Goal: Information Seeking & Learning: Find specific fact

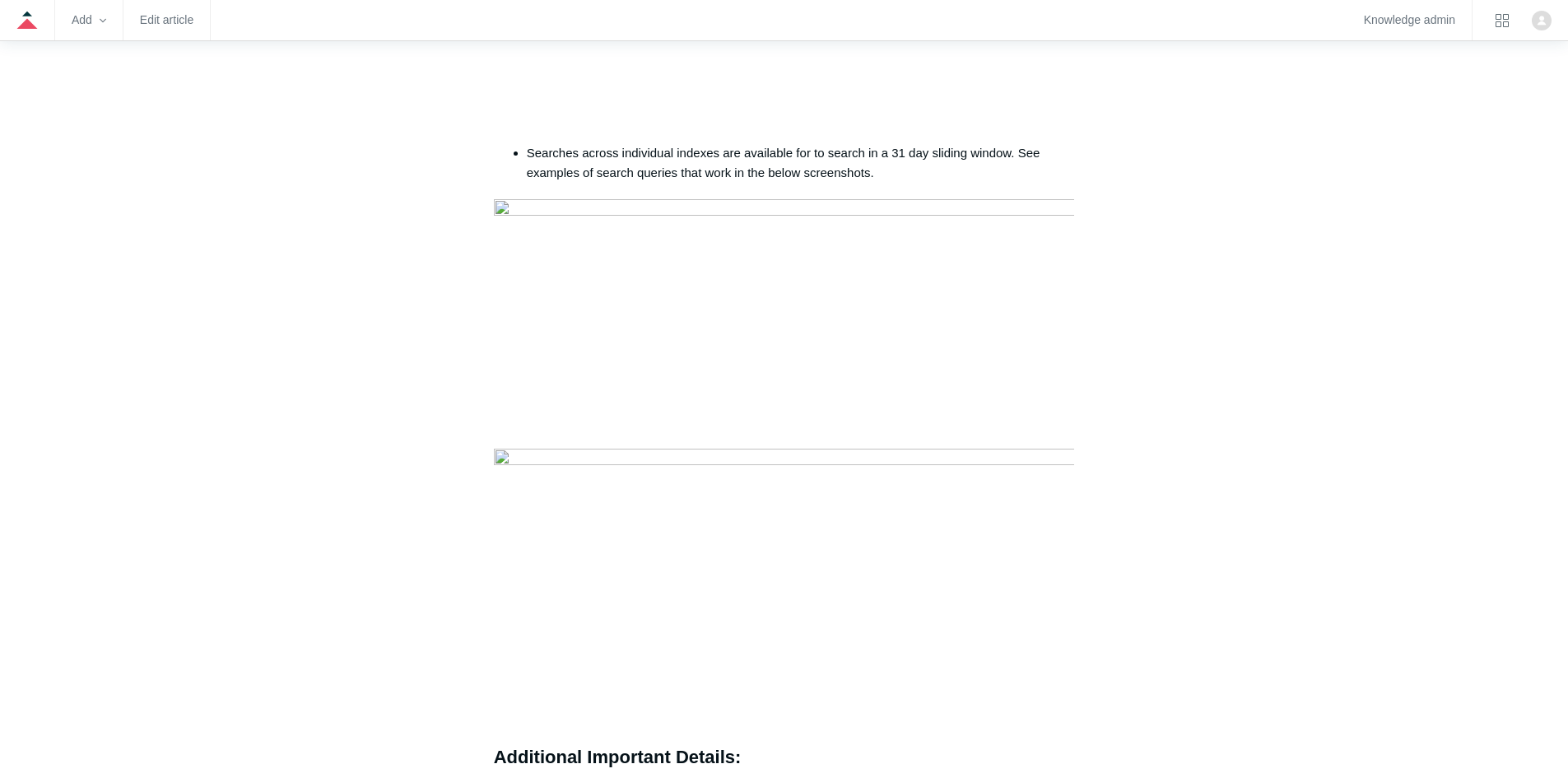
scroll to position [906, 0]
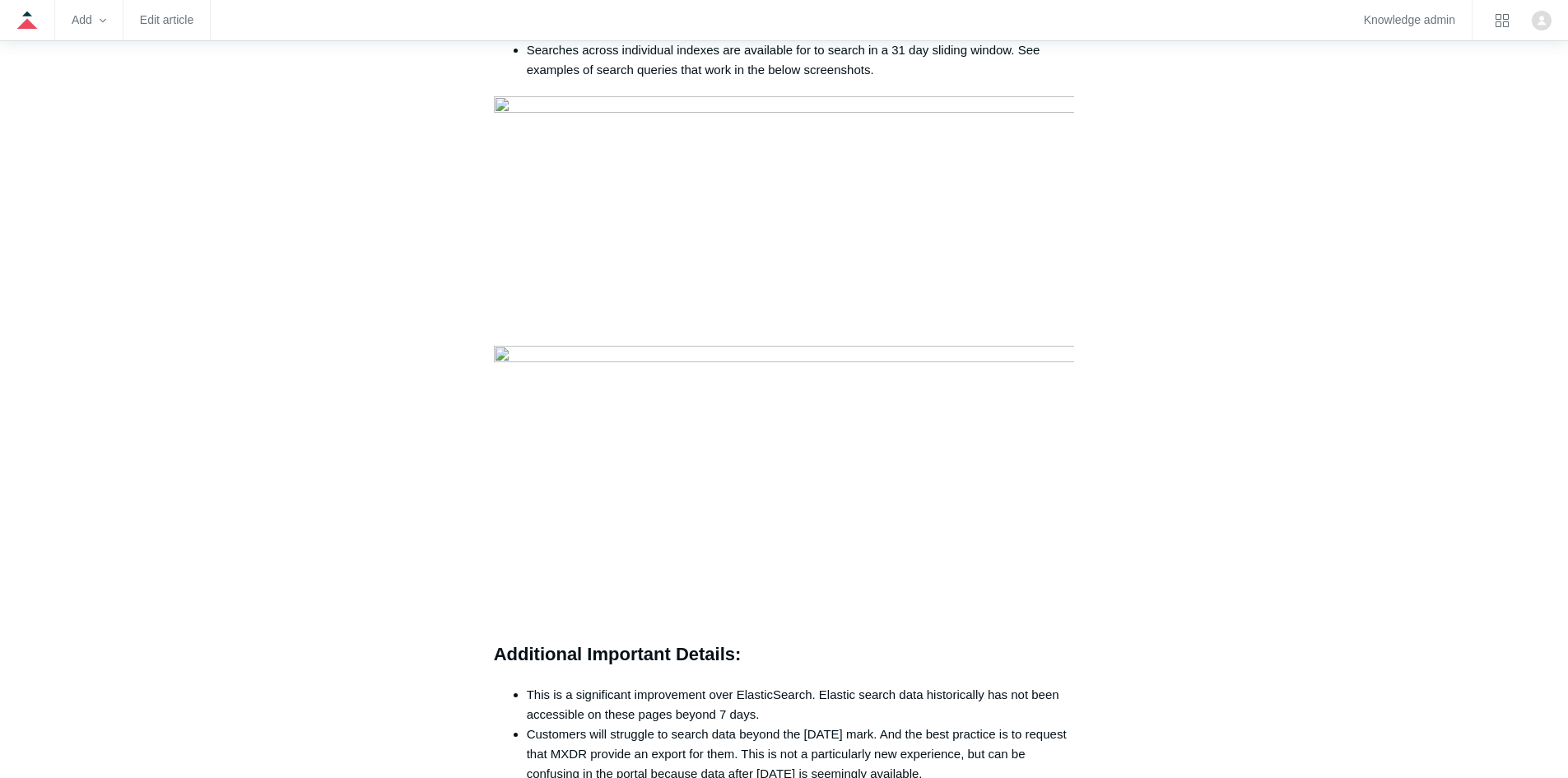
click at [207, 310] on main "Todyl Support Center SIEM and Cases SIEM and Incidents Articles in this section…" at bounding box center [784, 424] width 1568 height 2460
click at [201, 399] on main "Todyl Support Center SIEM and Cases SIEM and Incidents Articles in this section…" at bounding box center [784, 424] width 1568 height 2460
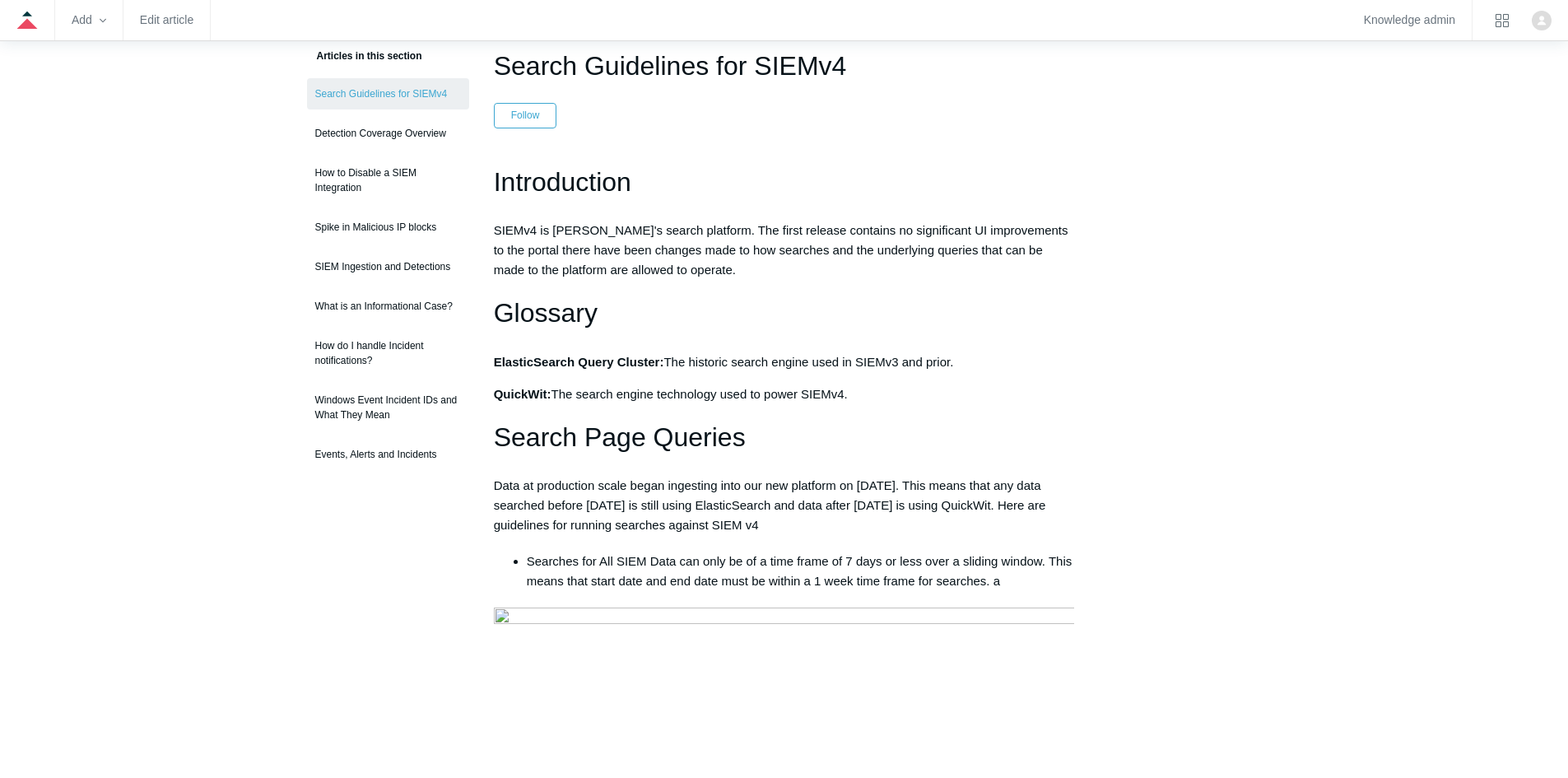
scroll to position [0, 0]
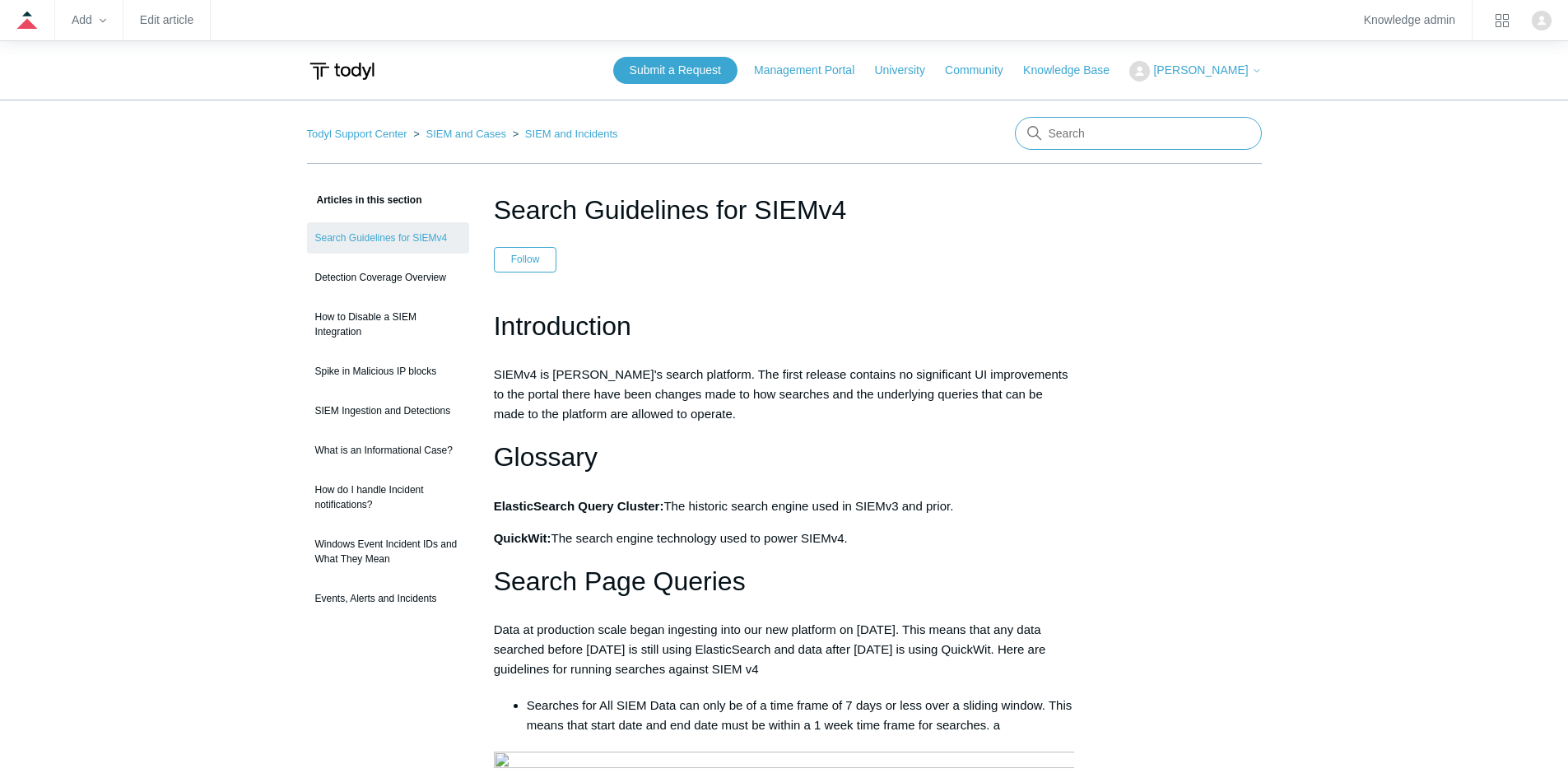
click at [1067, 136] on input "Search" at bounding box center [1138, 133] width 247 height 33
type input "firewall"
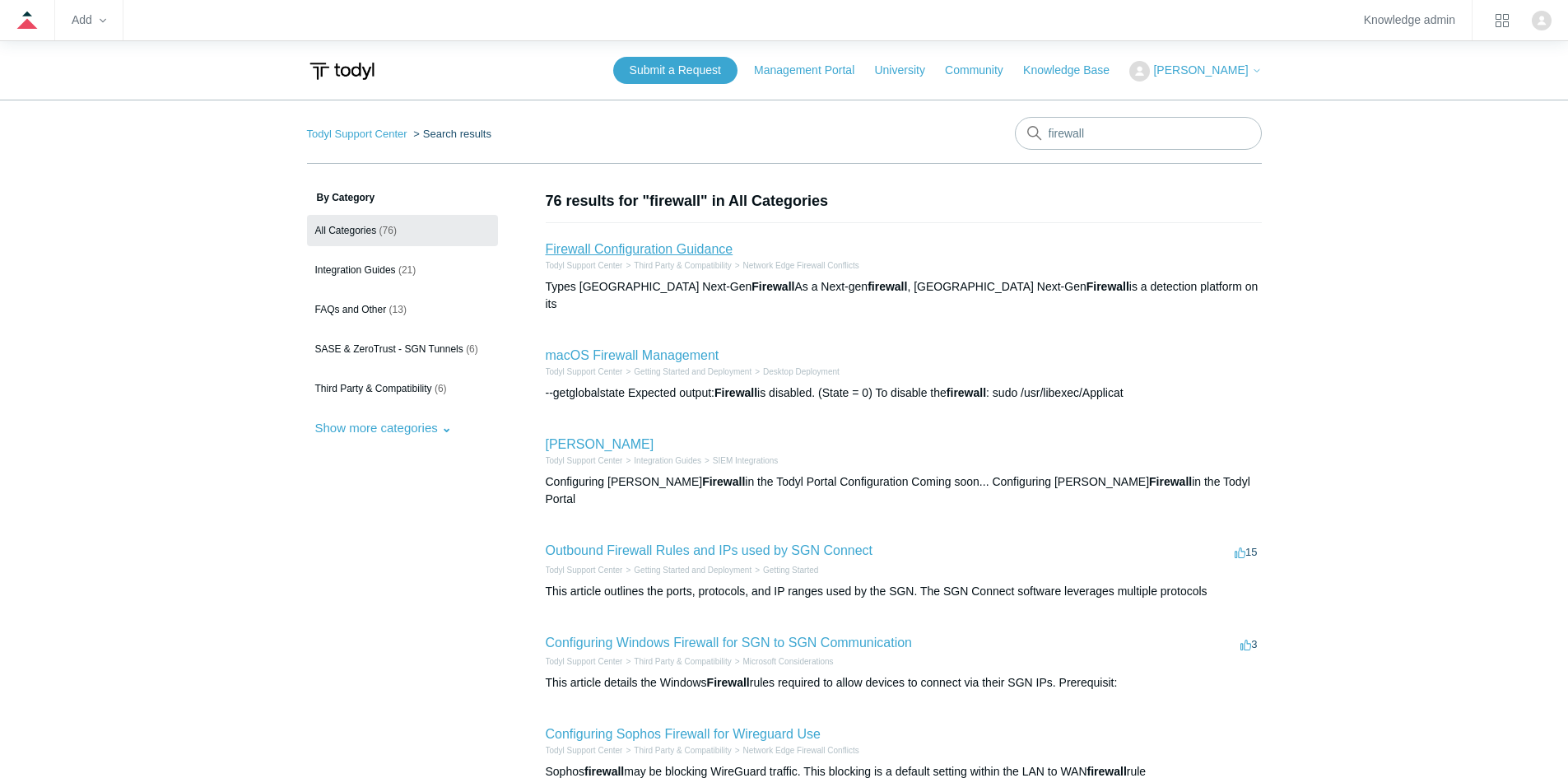
click at [583, 246] on link "Firewall Configuration Guidance" at bounding box center [640, 248] width 188 height 14
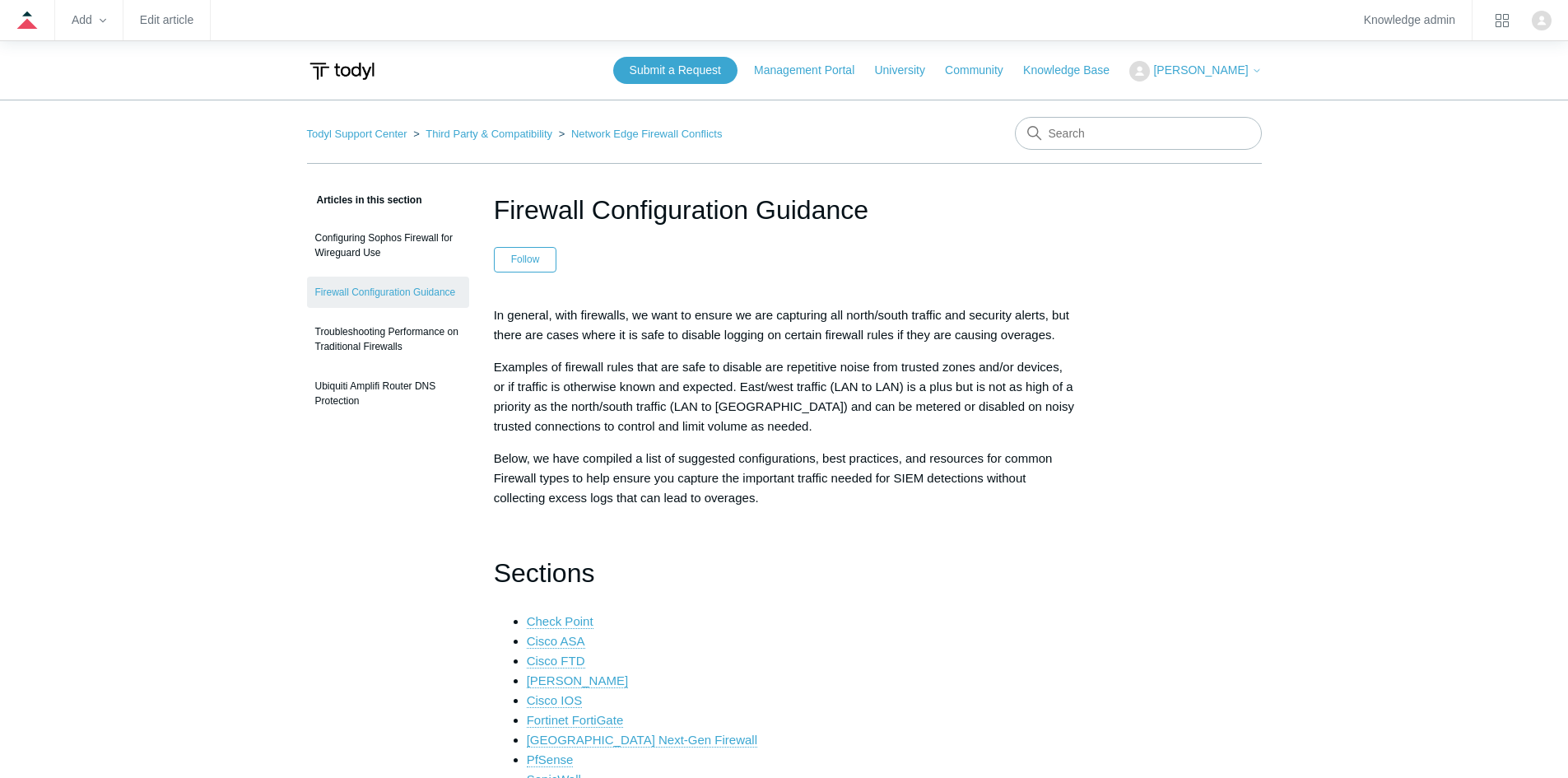
click at [338, 142] on ol "Todyl Support Center Third Party & Compatibility Network Edge Firewall Conflicts" at bounding box center [514, 134] width 416 height 19
click at [336, 136] on link "Todyl Support Center" at bounding box center [357, 134] width 100 height 12
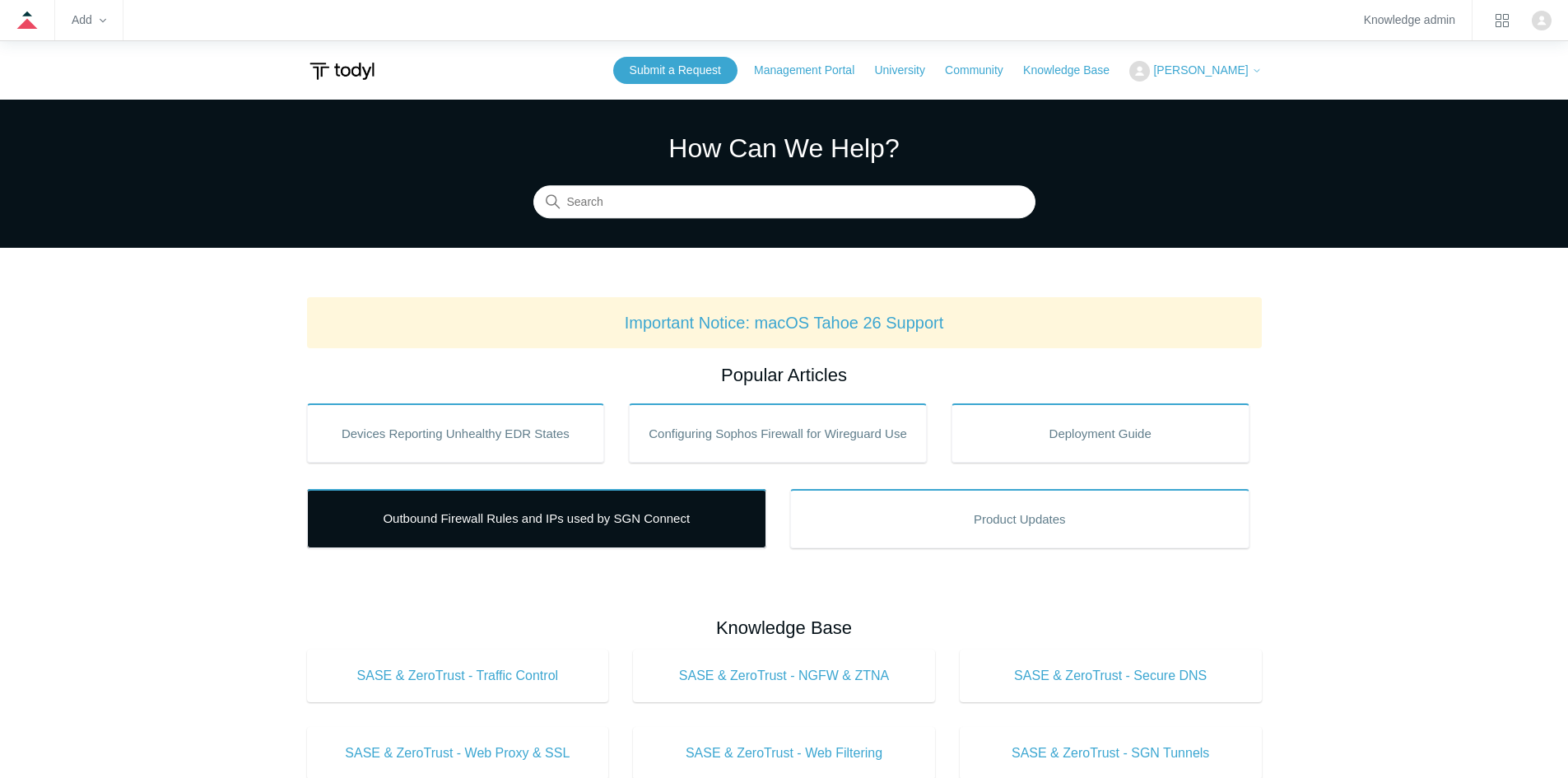
click at [545, 521] on link "Outbound Firewall Rules and IPs used by SGN Connect" at bounding box center [536, 518] width 460 height 60
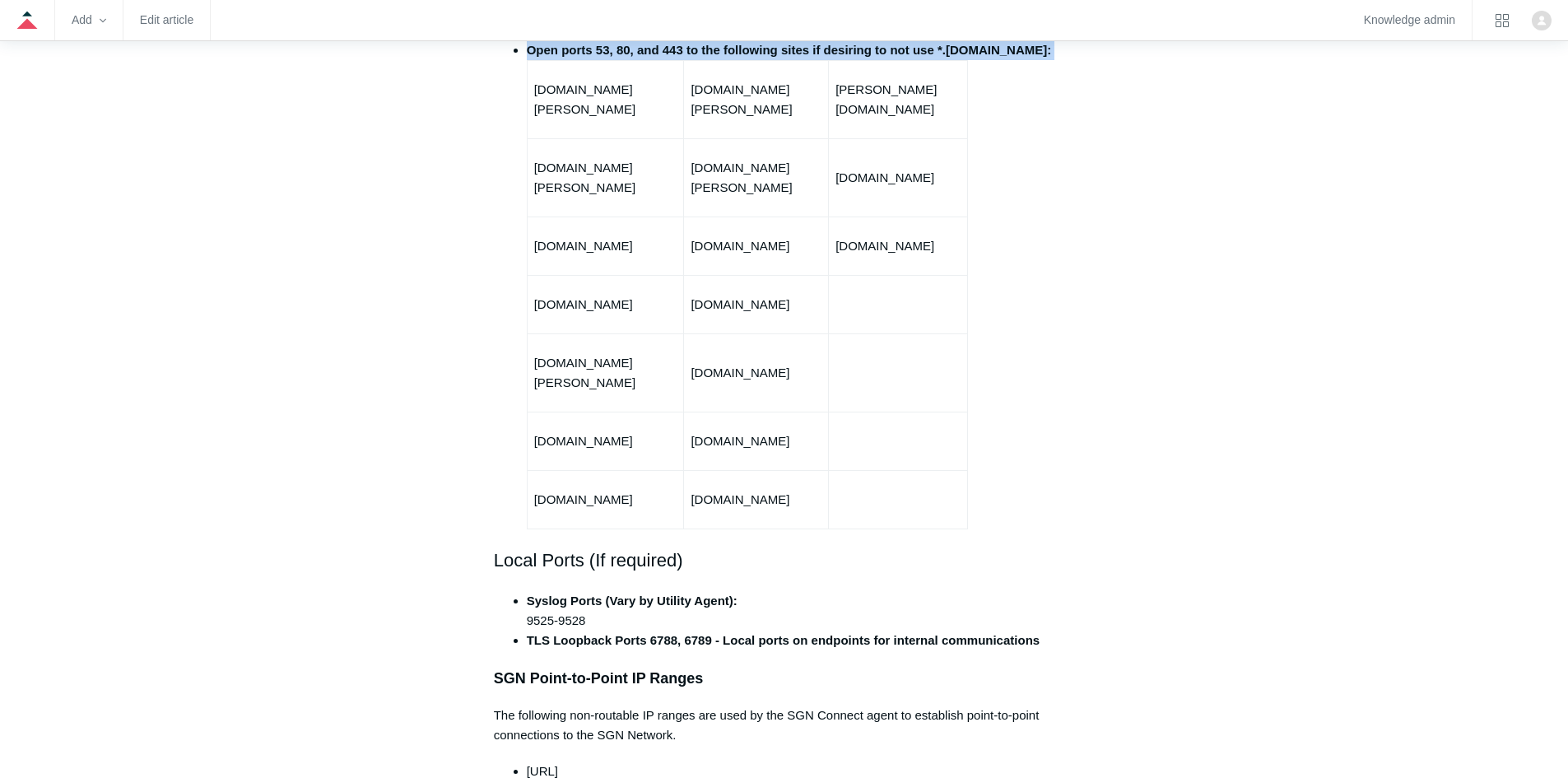
scroll to position [959, 0]
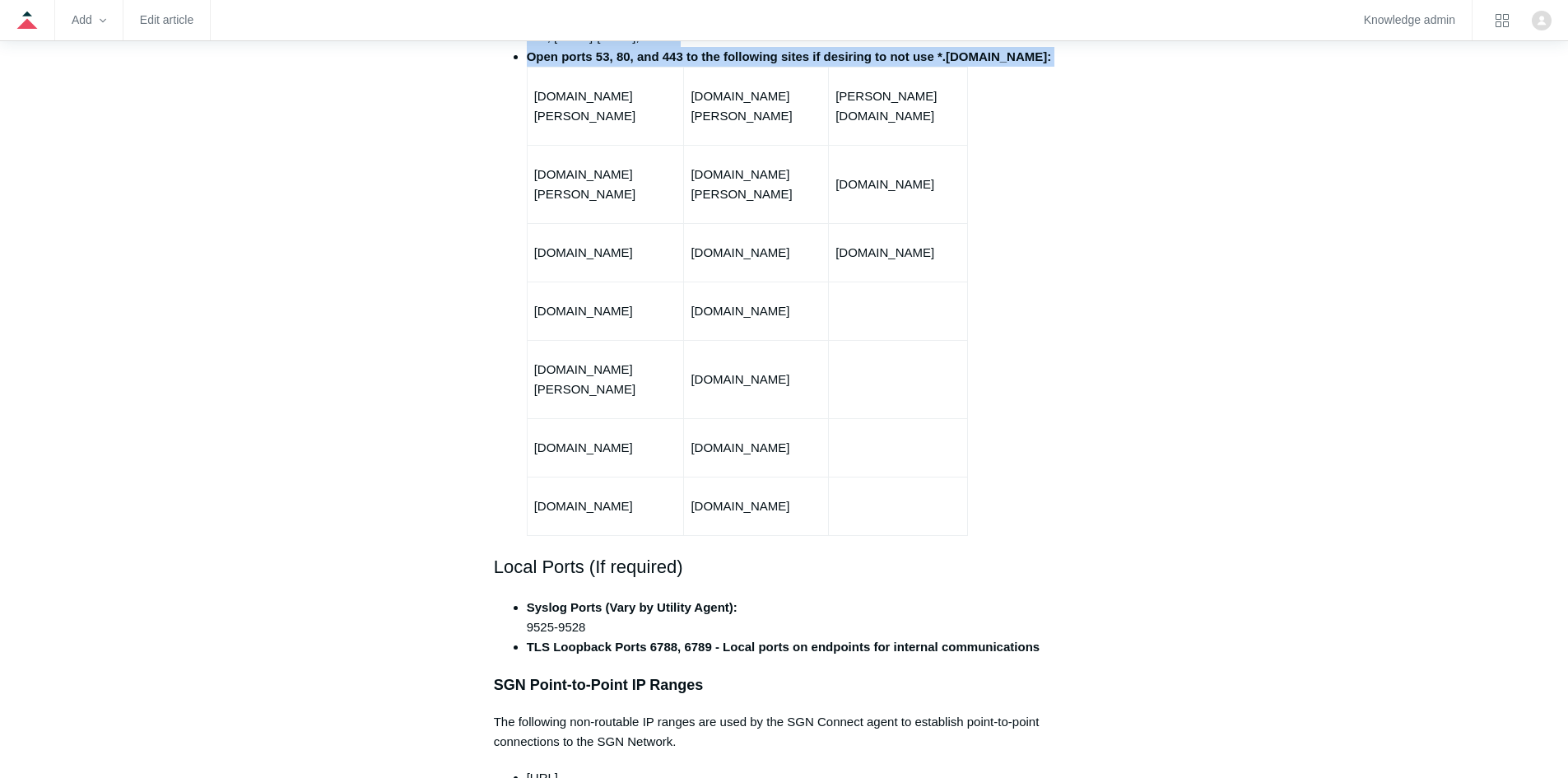
drag, startPoint x: 490, startPoint y: 210, endPoint x: 1097, endPoint y: 479, distance: 663.9
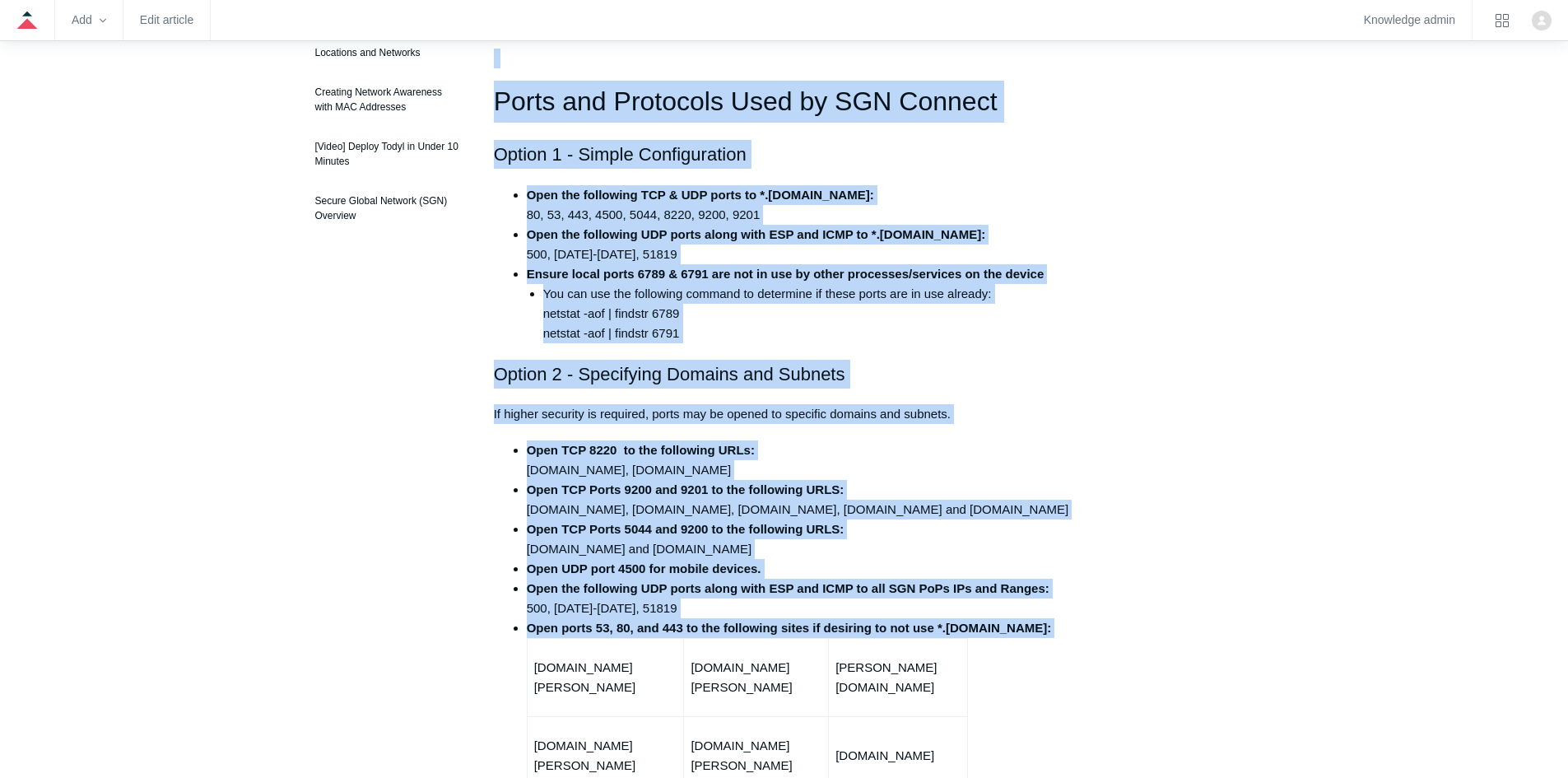
scroll to position [300, 0]
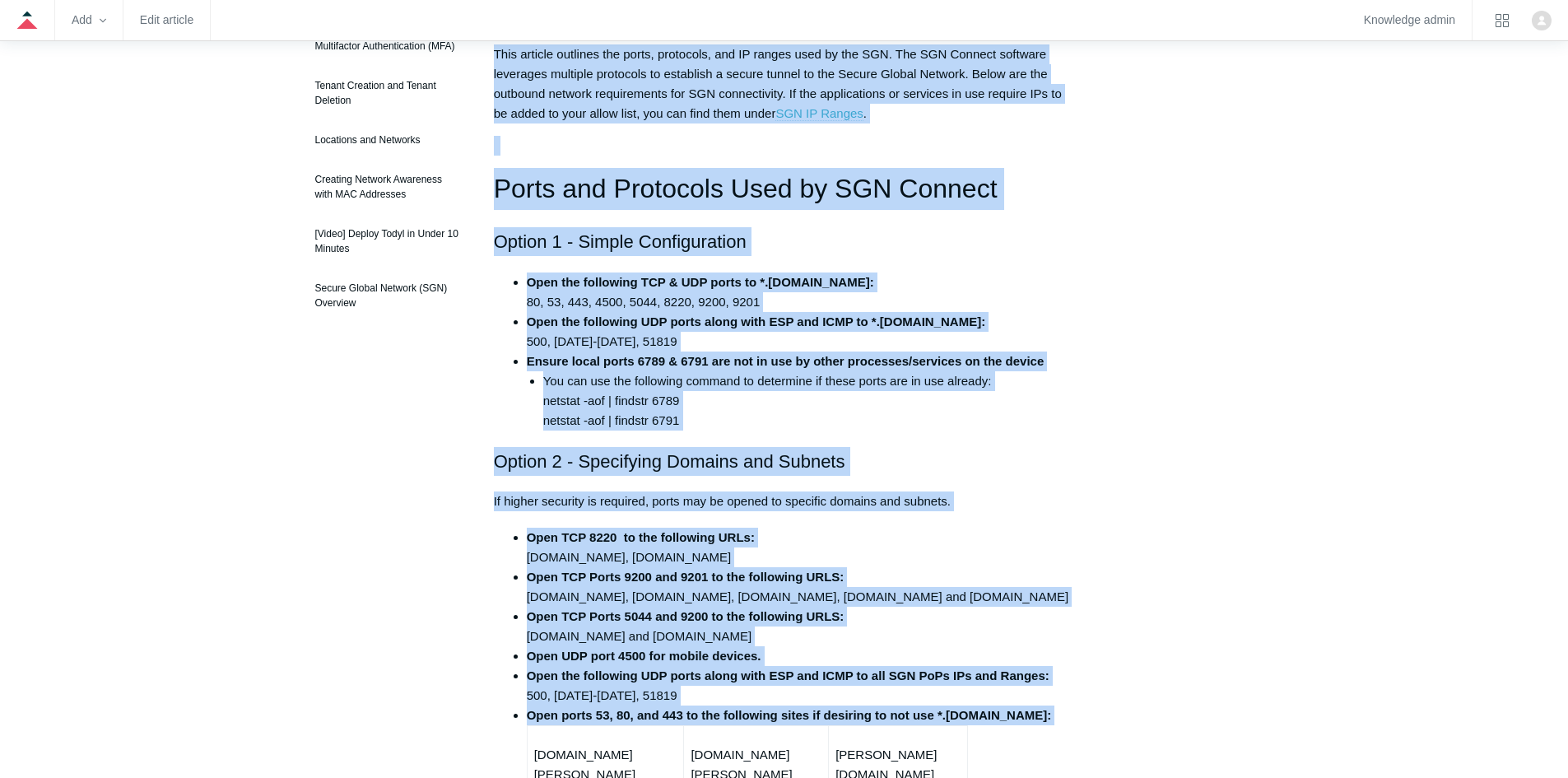
copy article "Outbound Firewall Rules and IPs used by SGN Connect Follow Not yet followed by …"
